Goal: Task Accomplishment & Management: Use online tool/utility

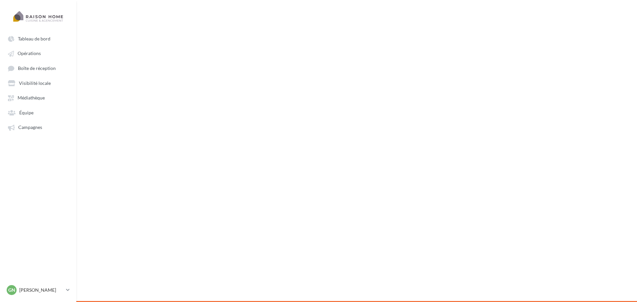
click at [35, 54] on span "Opérations" at bounding box center [29, 54] width 23 height 6
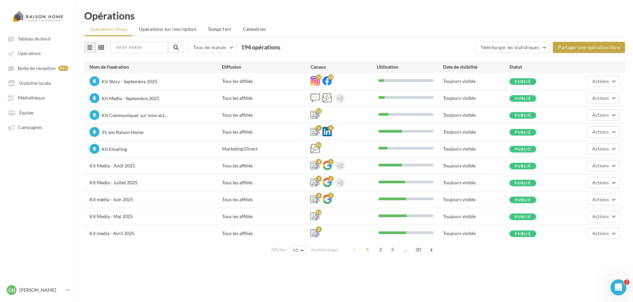
click at [586, 115] on div "Actions" at bounding box center [598, 114] width 44 height 11
click at [599, 116] on span "Actions" at bounding box center [601, 115] width 17 height 6
click at [575, 131] on button "Editer" at bounding box center [585, 130] width 70 height 17
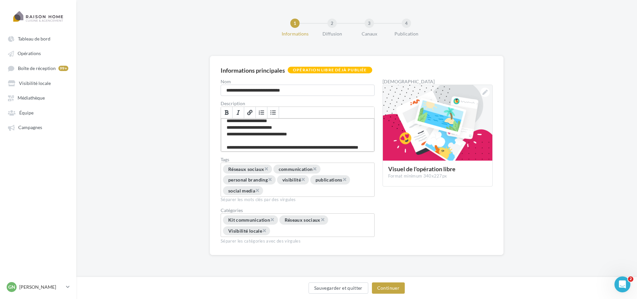
scroll to position [22, 0]
drag, startPoint x: 260, startPoint y: 136, endPoint x: 247, endPoint y: 135, distance: 13.3
click at [247, 135] on div "**********" at bounding box center [297, 134] width 153 height 33
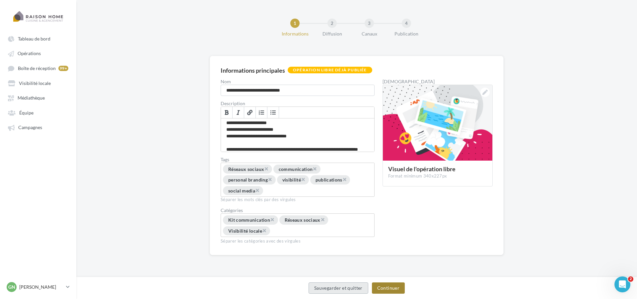
click at [384, 288] on button "Continuer" at bounding box center [388, 287] width 33 height 11
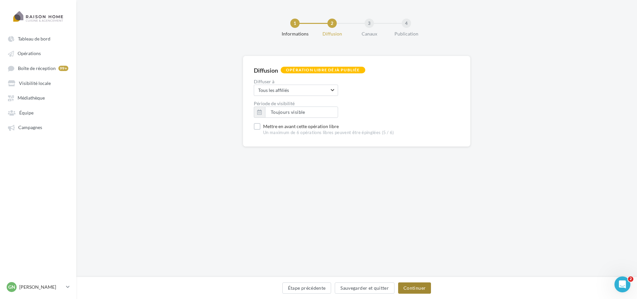
click at [401, 289] on button "Continuer" at bounding box center [414, 287] width 33 height 11
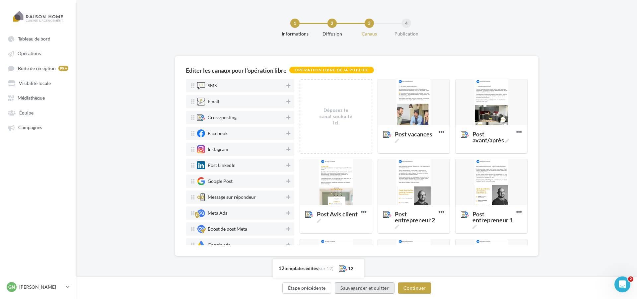
click at [376, 287] on button "Sauvegarder et quitter" at bounding box center [365, 287] width 60 height 11
